Goal: Transaction & Acquisition: Subscribe to service/newsletter

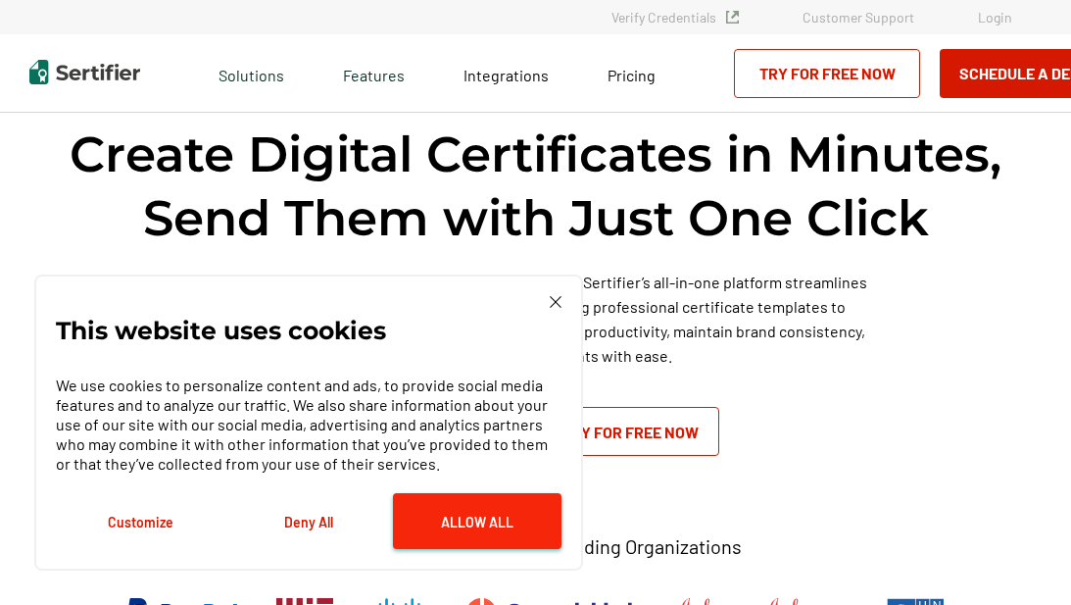
click at [456, 530] on button "Allow All" at bounding box center [477, 521] width 169 height 56
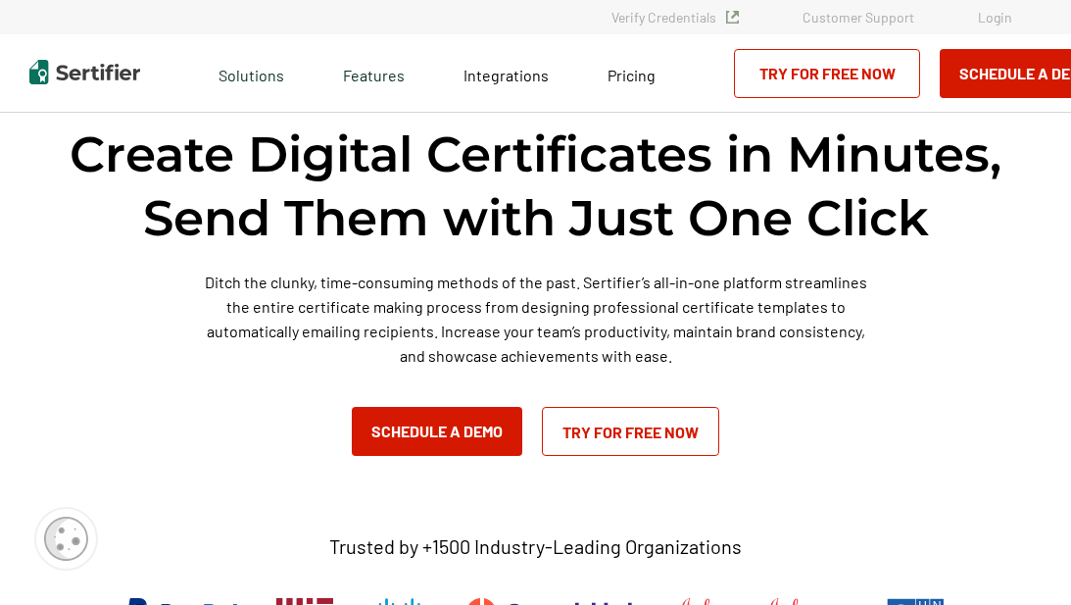
click at [627, 427] on link "Try for Free Now" at bounding box center [630, 431] width 177 height 49
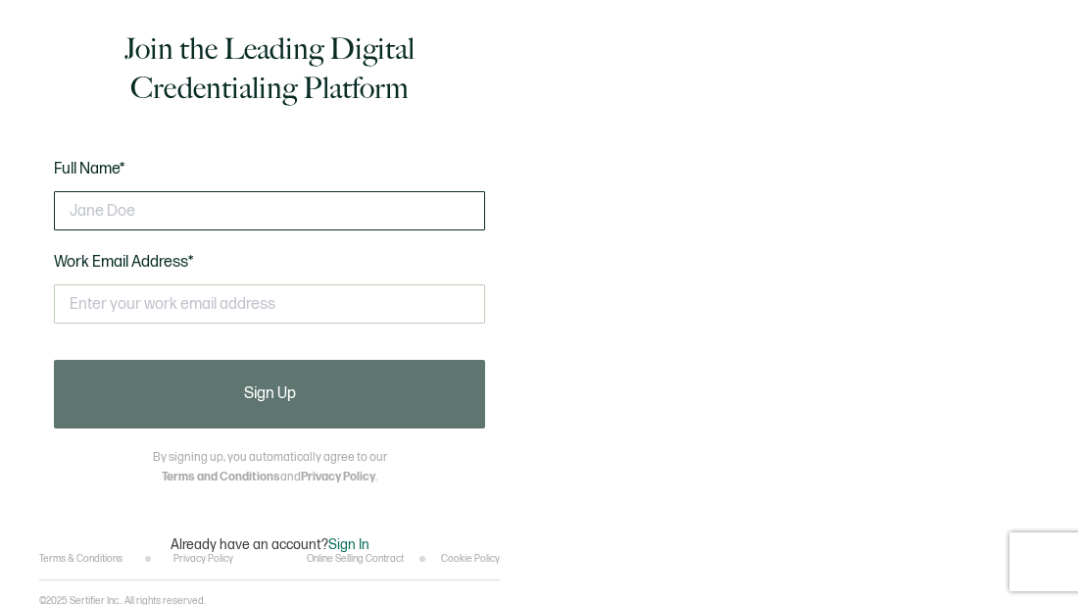
click at [374, 205] on input "text" at bounding box center [269, 210] width 431 height 39
type input "Ashley Moultrie"
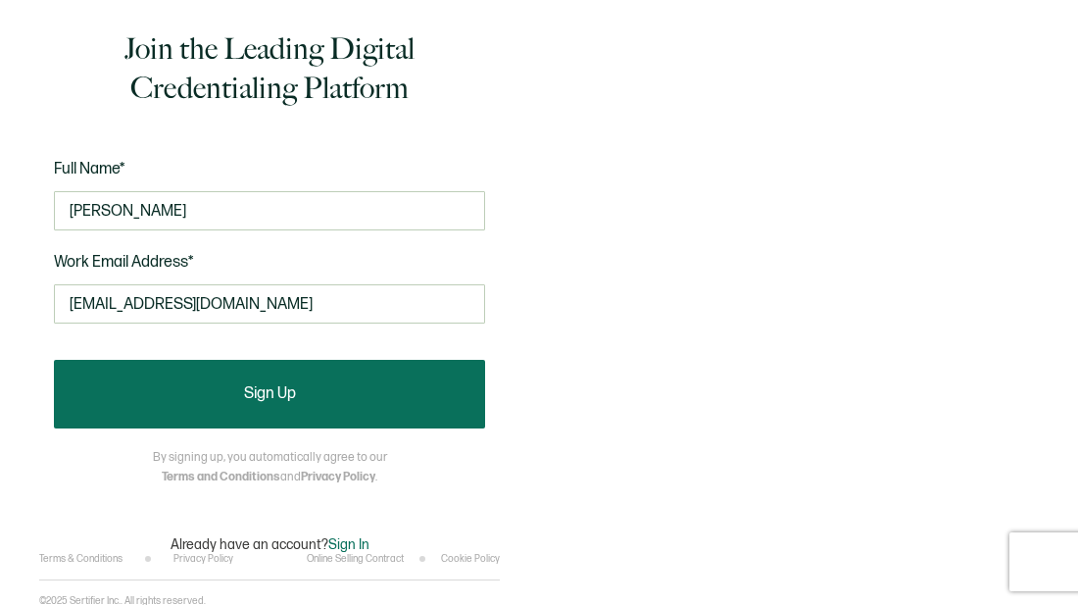
click at [314, 387] on button "Sign Up" at bounding box center [269, 394] width 431 height 69
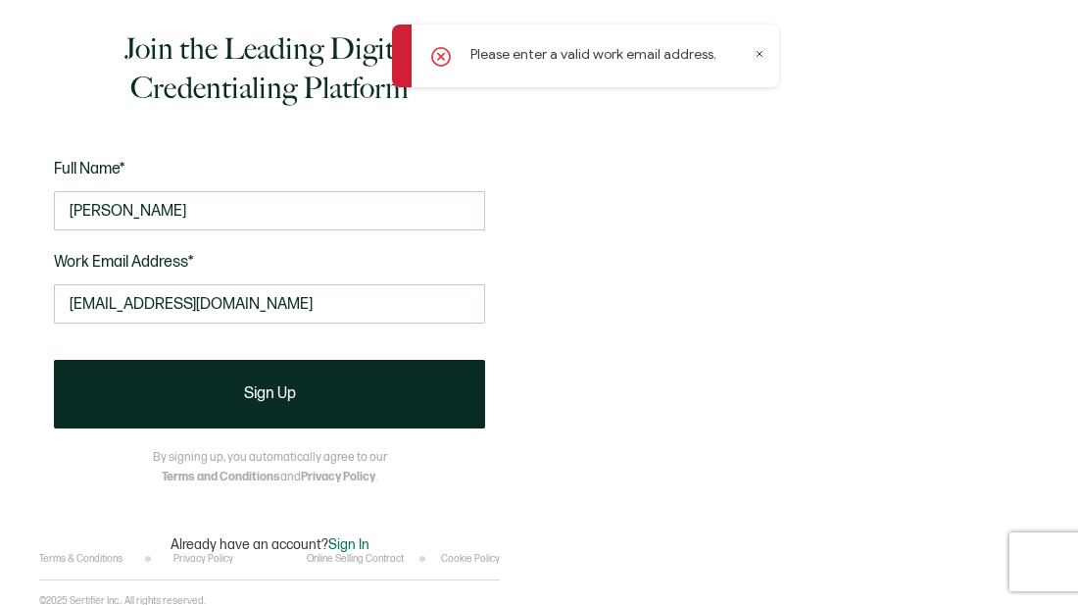
click at [758, 57] on icon at bounding box center [760, 54] width 10 height 10
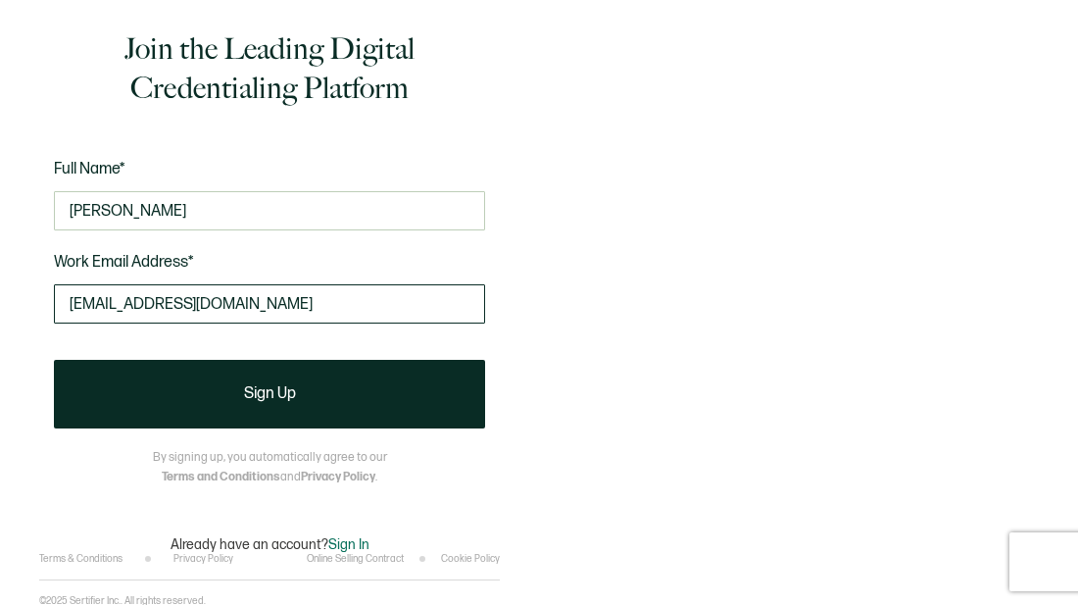
click at [459, 287] on input "ashleymoultrie793@yahoo.com" at bounding box center [269, 303] width 431 height 39
type input "ashleymoultrie793@yahoo.com"
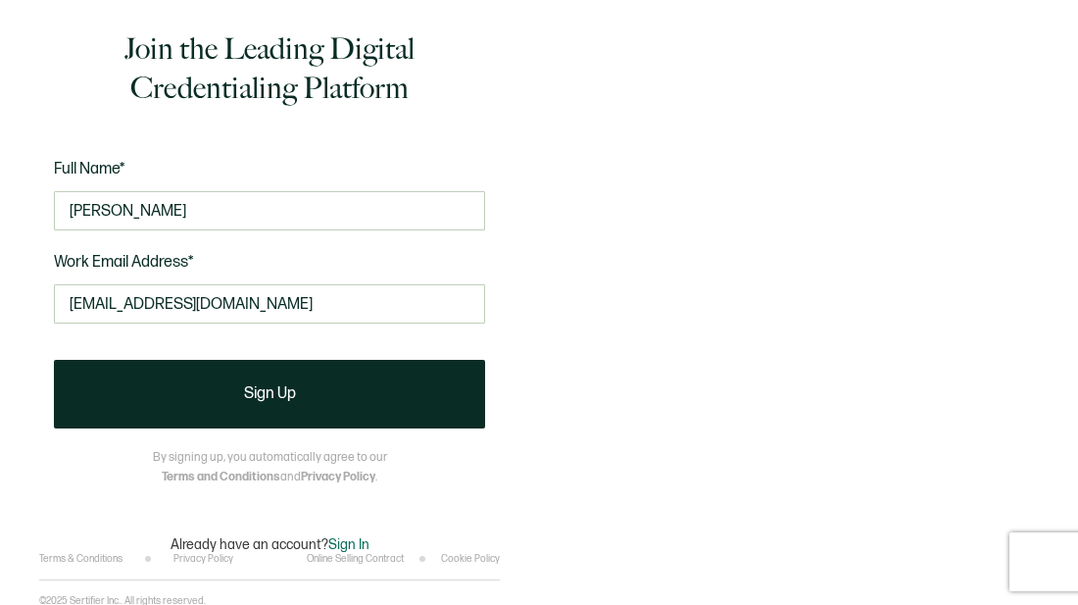
click at [540, 304] on div "Join the Leading Digital Credentialing Platform Full Name* Ashley Moultrie Work…" at bounding box center [539, 302] width 1078 height 605
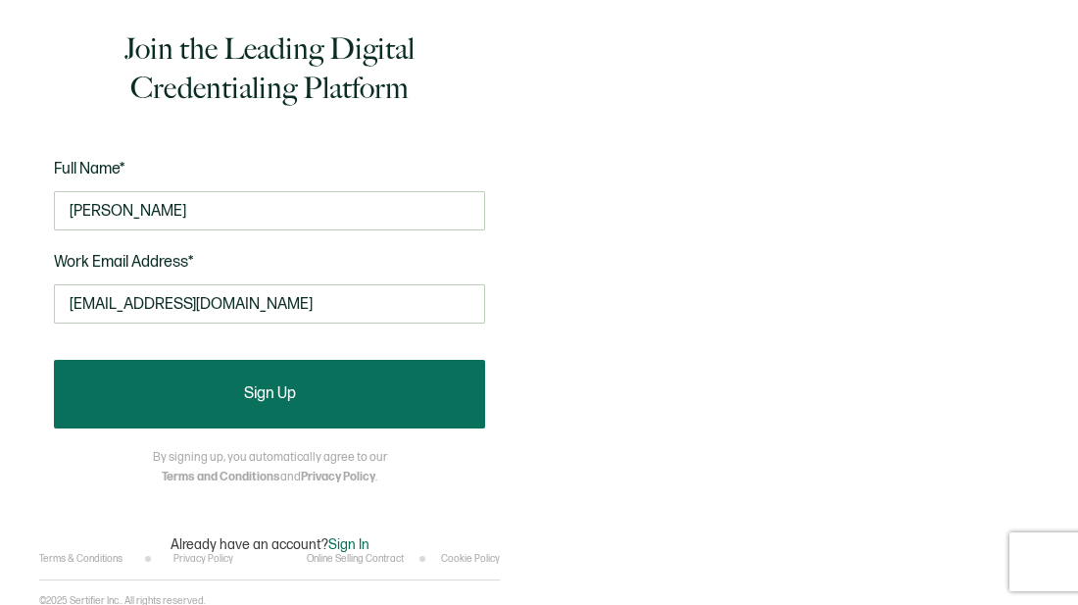
click at [402, 392] on button "Sign Up" at bounding box center [269, 394] width 431 height 69
